Goal: Transaction & Acquisition: Purchase product/service

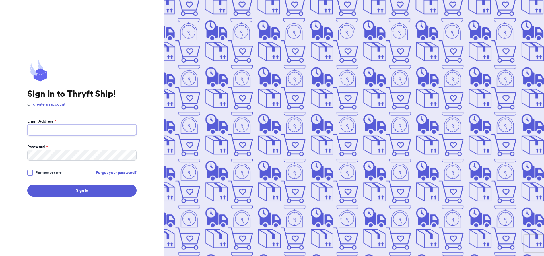
click at [65, 133] on input "Email Address *" at bounding box center [81, 129] width 109 height 11
type input "[EMAIL_ADDRESS][DOMAIN_NAME]"
click at [27, 185] on button "Sign In" at bounding box center [81, 191] width 109 height 12
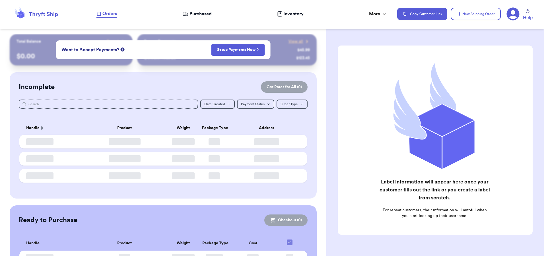
checkbox input "false"
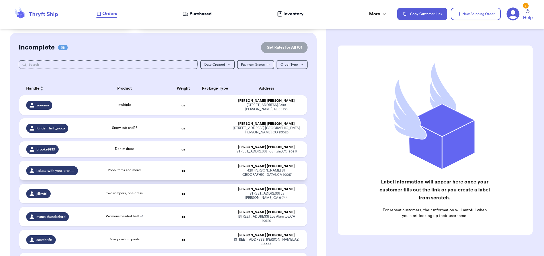
scroll to position [57, 0]
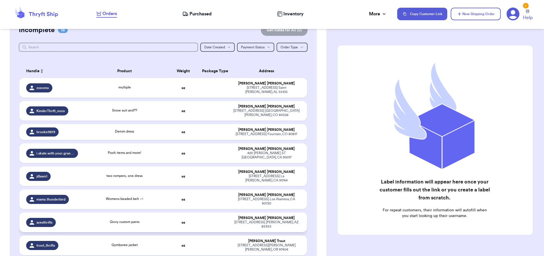
click at [96, 219] on div "Givvy custom pants" at bounding box center [125, 222] width 80 height 6
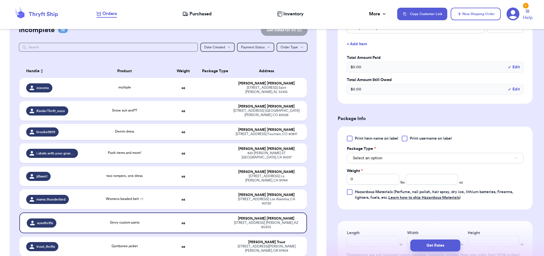
scroll to position [171, 0]
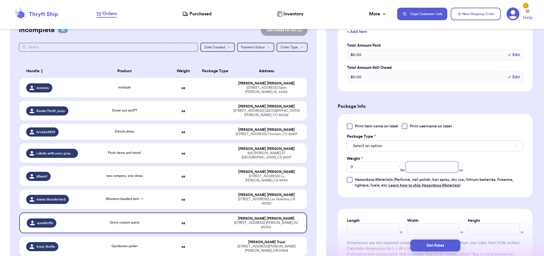
click at [408, 166] on input "number" at bounding box center [432, 167] width 52 height 11
type input "4"
click at [393, 142] on button "Select an option" at bounding box center [435, 146] width 177 height 11
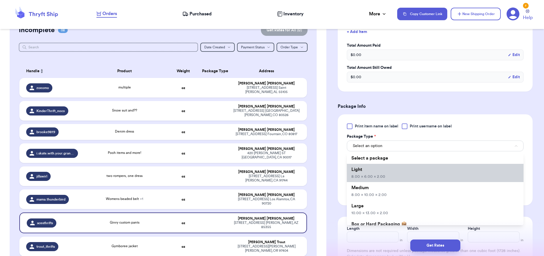
click at [388, 166] on li "Light 8.00 x 6.00 x 2.00" at bounding box center [435, 173] width 177 height 18
type input "8"
type input "6"
type input "2"
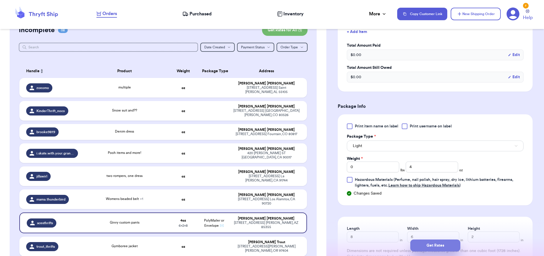
click at [441, 248] on button "Get Rates" at bounding box center [435, 246] width 50 height 12
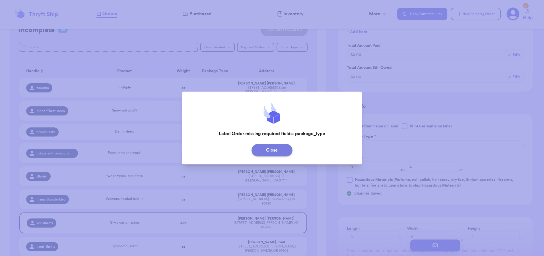
click at [275, 154] on button "Close" at bounding box center [272, 150] width 41 height 13
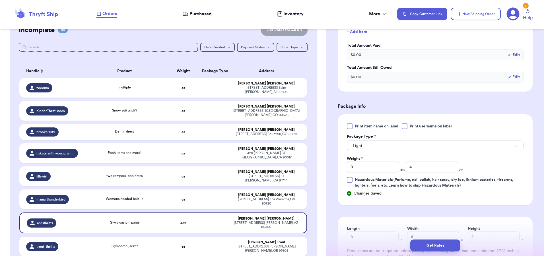
click at [406, 127] on div at bounding box center [405, 126] width 6 height 6
click at [0, 0] on input "Print username on label" at bounding box center [0, 0] width 0 height 0
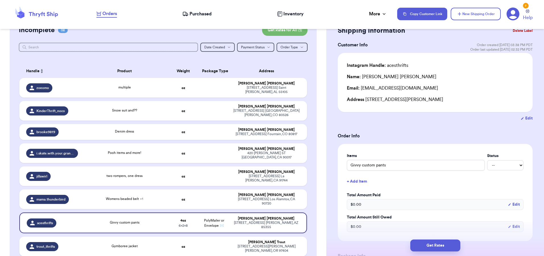
scroll to position [10, 0]
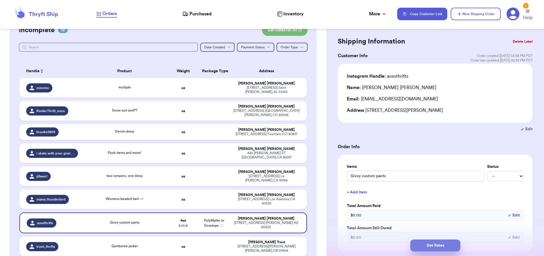
click at [433, 244] on button "Get Rates" at bounding box center [435, 246] width 50 height 12
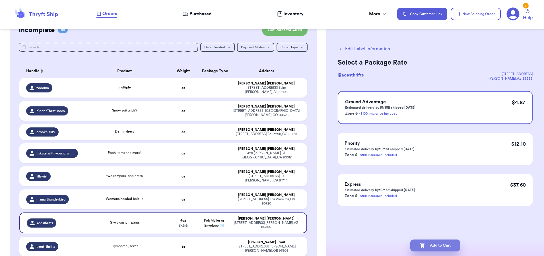
click at [448, 248] on button "Add to Cart" at bounding box center [435, 246] width 50 height 12
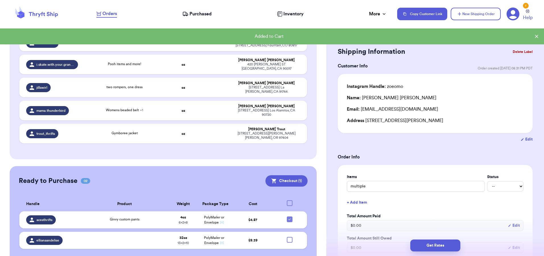
scroll to position [148, 0]
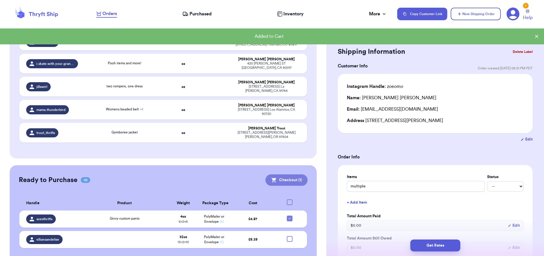
click at [272, 177] on icon at bounding box center [274, 180] width 6 height 6
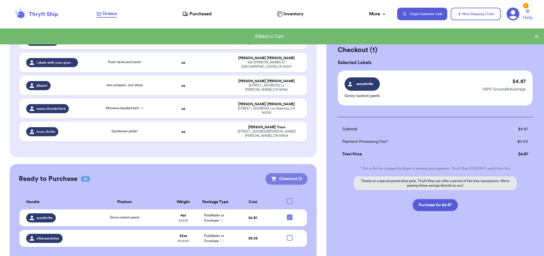
scroll to position [147, 0]
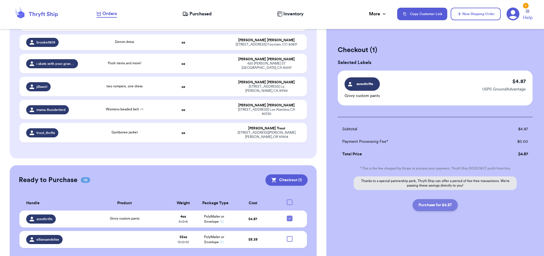
click at [435, 206] on button "Purchase for $4.87" at bounding box center [435, 205] width 45 height 12
checkbox input "false"
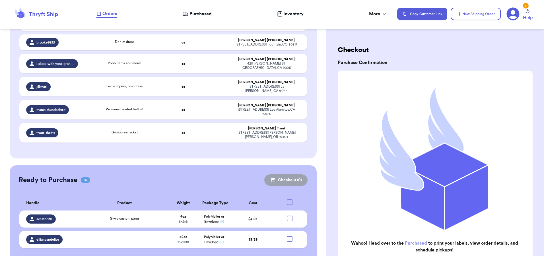
scroll to position [126, 0]
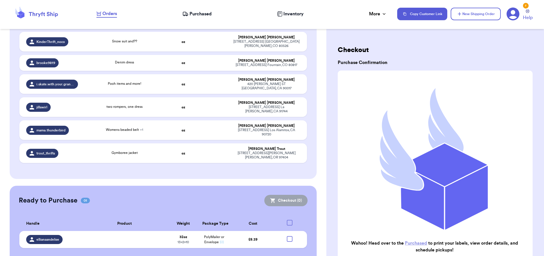
click at [413, 241] on link "Purchased" at bounding box center [416, 243] width 22 height 5
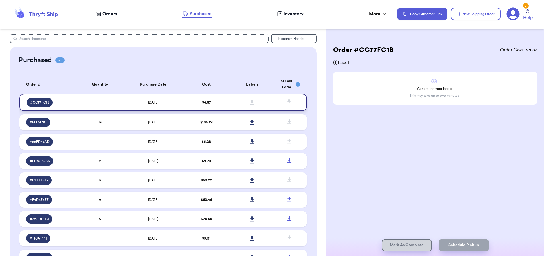
click at [250, 103] on icon at bounding box center [252, 102] width 4 height 5
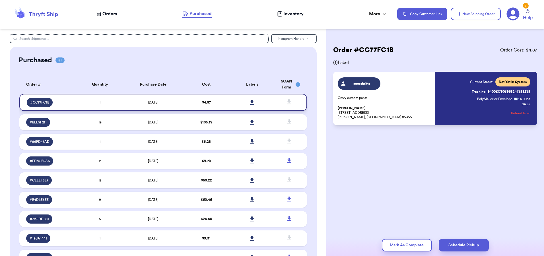
click at [250, 103] on icon at bounding box center [252, 102] width 4 height 5
click at [250, 102] on icon at bounding box center [252, 102] width 4 height 5
click at [451, 109] on div "Current Status: Not Yet in System Tracking: 9400137903968247398239 PolyMailer o…" at bounding box center [484, 98] width 94 height 42
click at [250, 103] on icon at bounding box center [252, 102] width 4 height 5
